Goal: Task Accomplishment & Management: Manage account settings

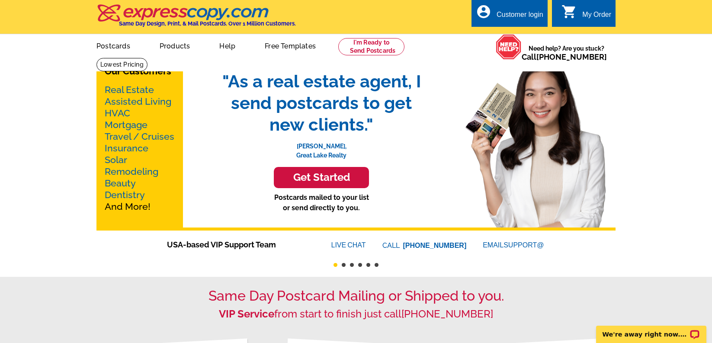
click at [529, 14] on div "Customer login" at bounding box center [520, 17] width 47 height 12
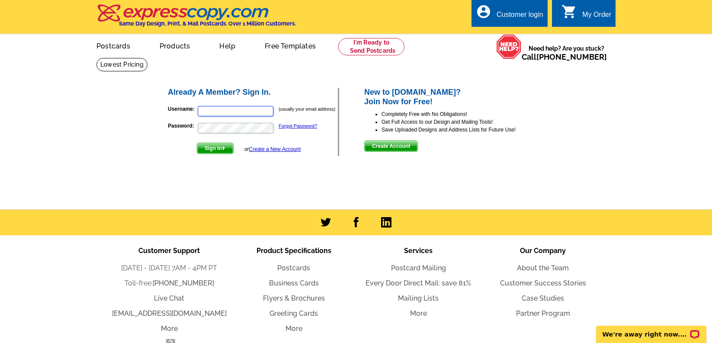
click at [212, 110] on input "Username:" at bounding box center [236, 111] width 76 height 10
type input "e"
type input "jennifer@rewinterpark.com"
click at [197, 143] on button "Sign In" at bounding box center [215, 148] width 37 height 11
